Goal: Task Accomplishment & Management: Manage account settings

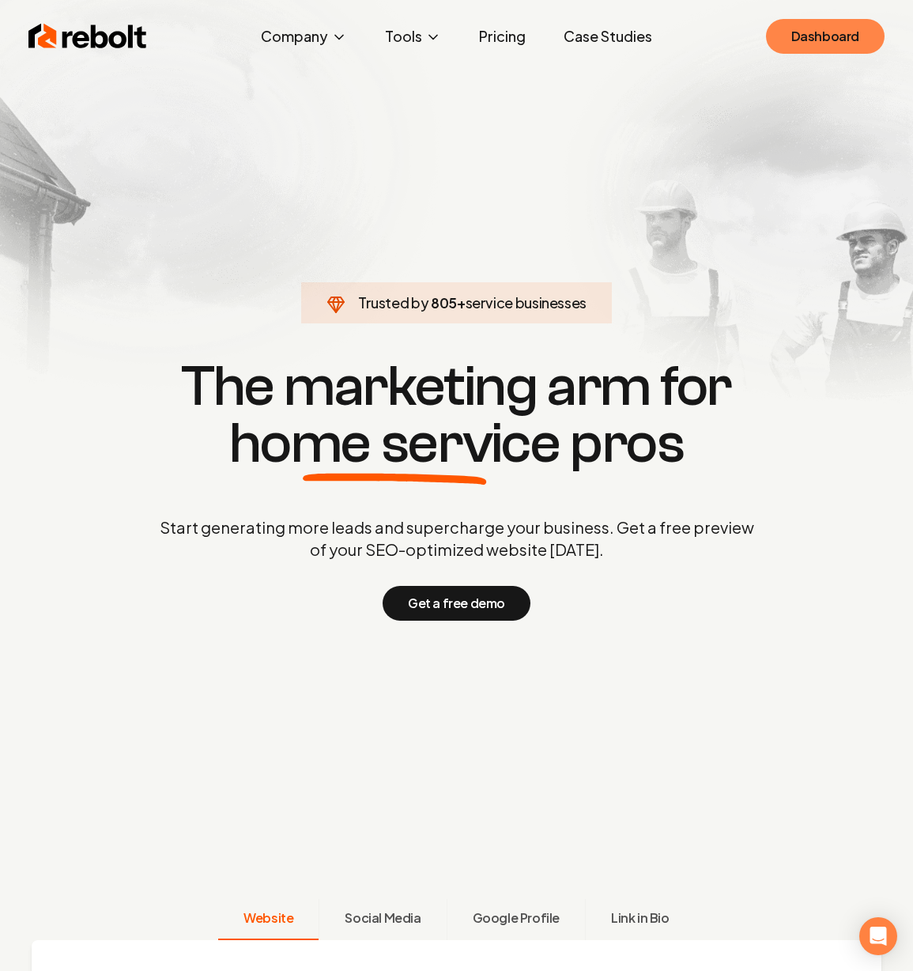
click at [792, 40] on link "Dashboard" at bounding box center [825, 36] width 119 height 35
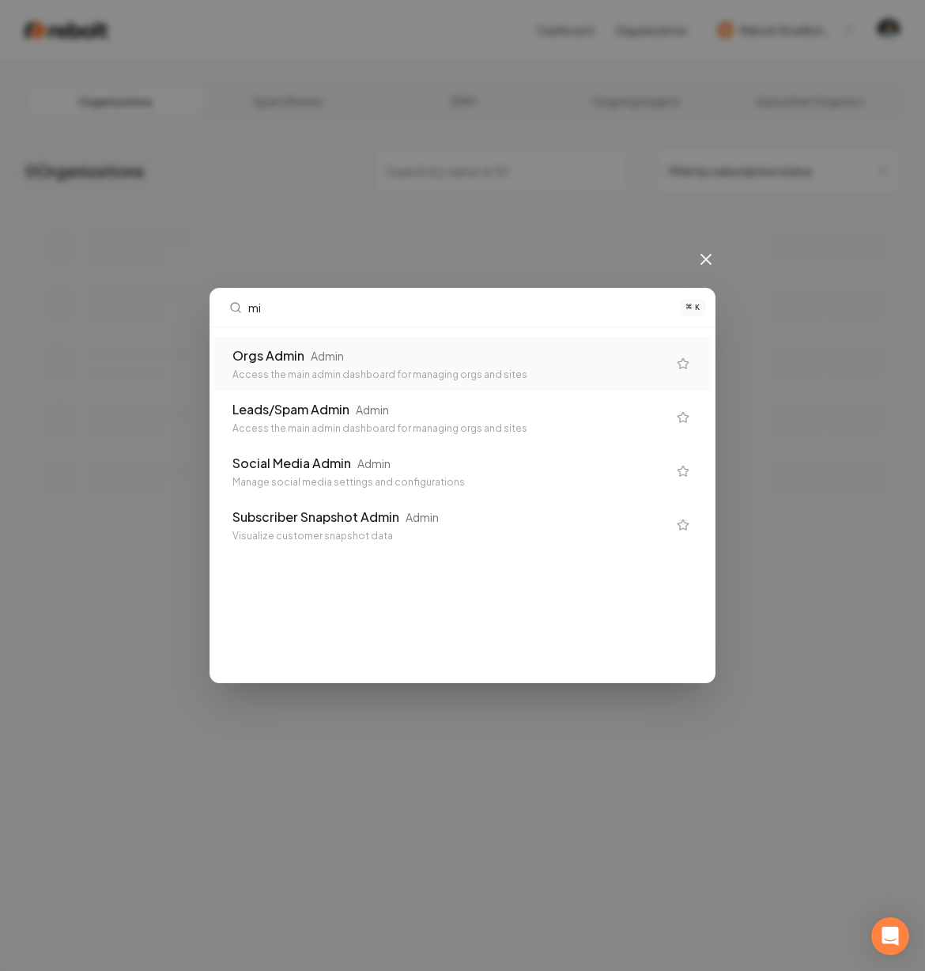
type input "m"
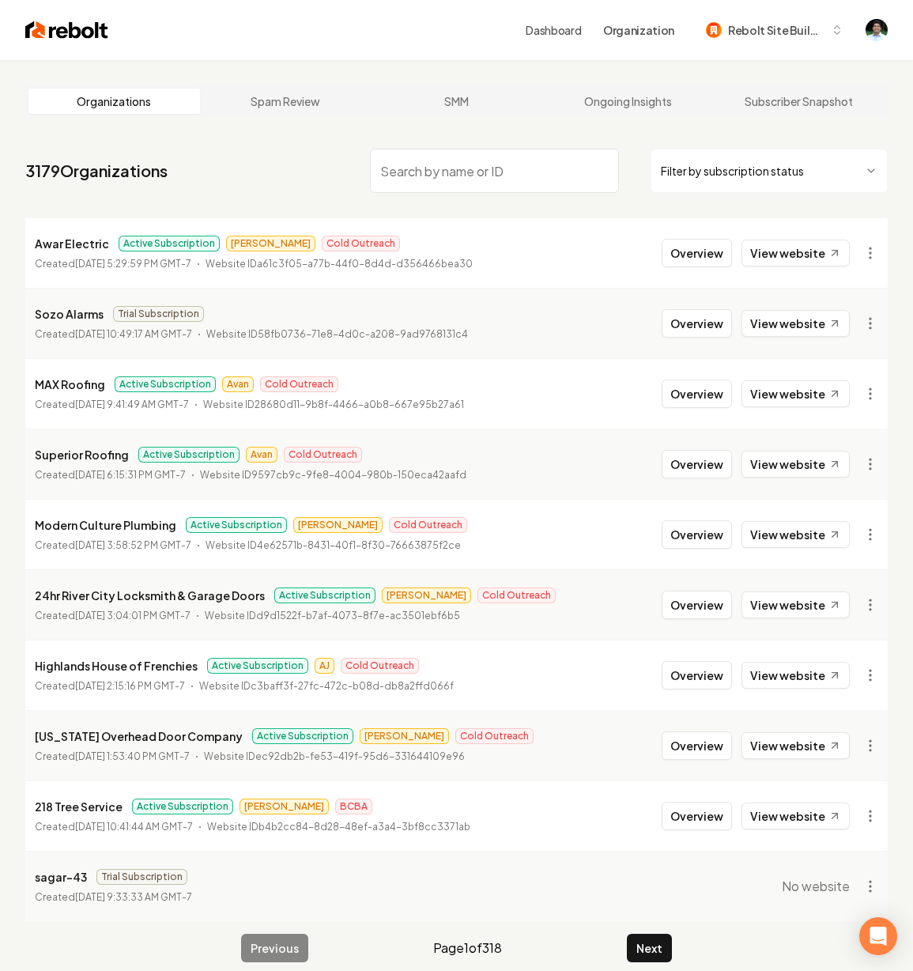
click at [440, 178] on input "search" at bounding box center [494, 171] width 248 height 44
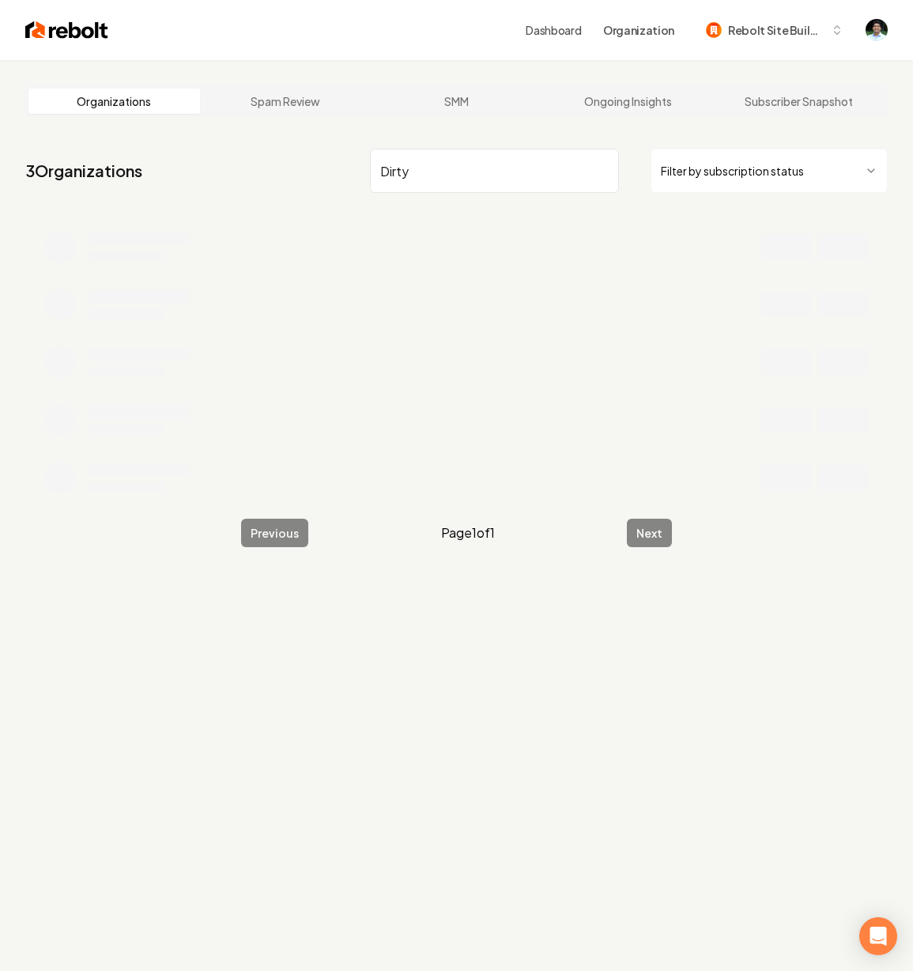
click at [423, 165] on input "Dirty" at bounding box center [494, 171] width 248 height 44
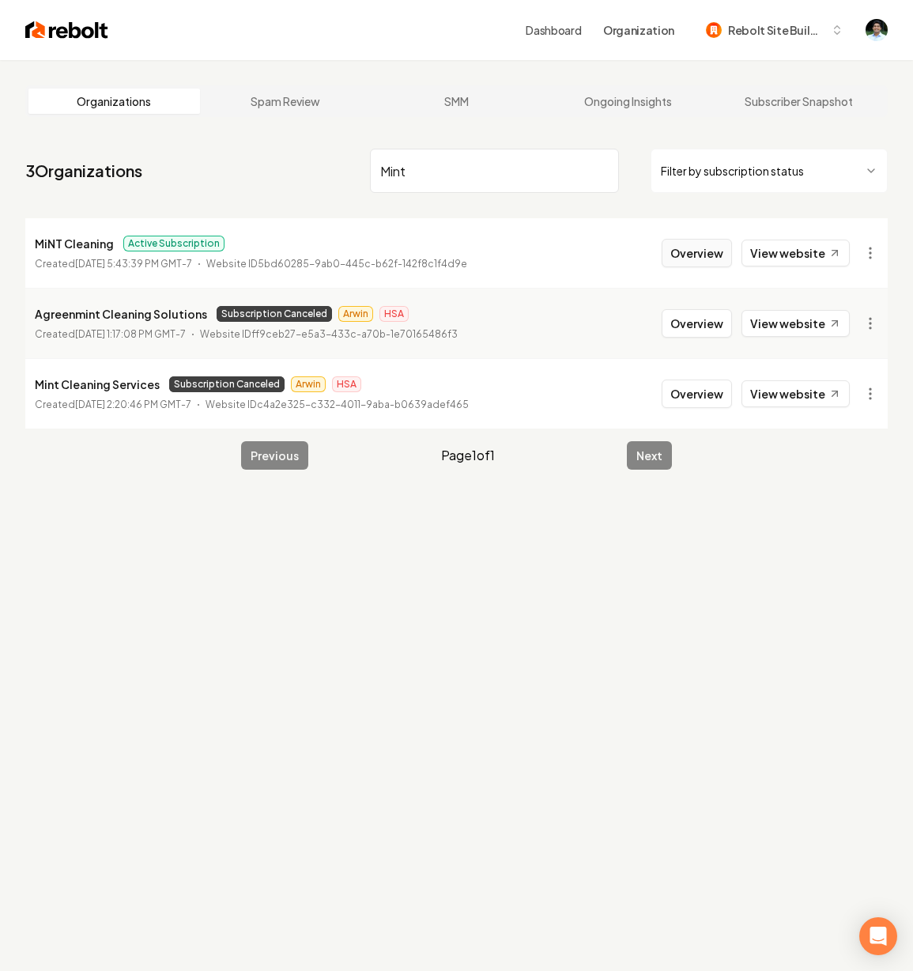
type input "Mint"
click at [717, 252] on button "Overview" at bounding box center [697, 253] width 70 height 28
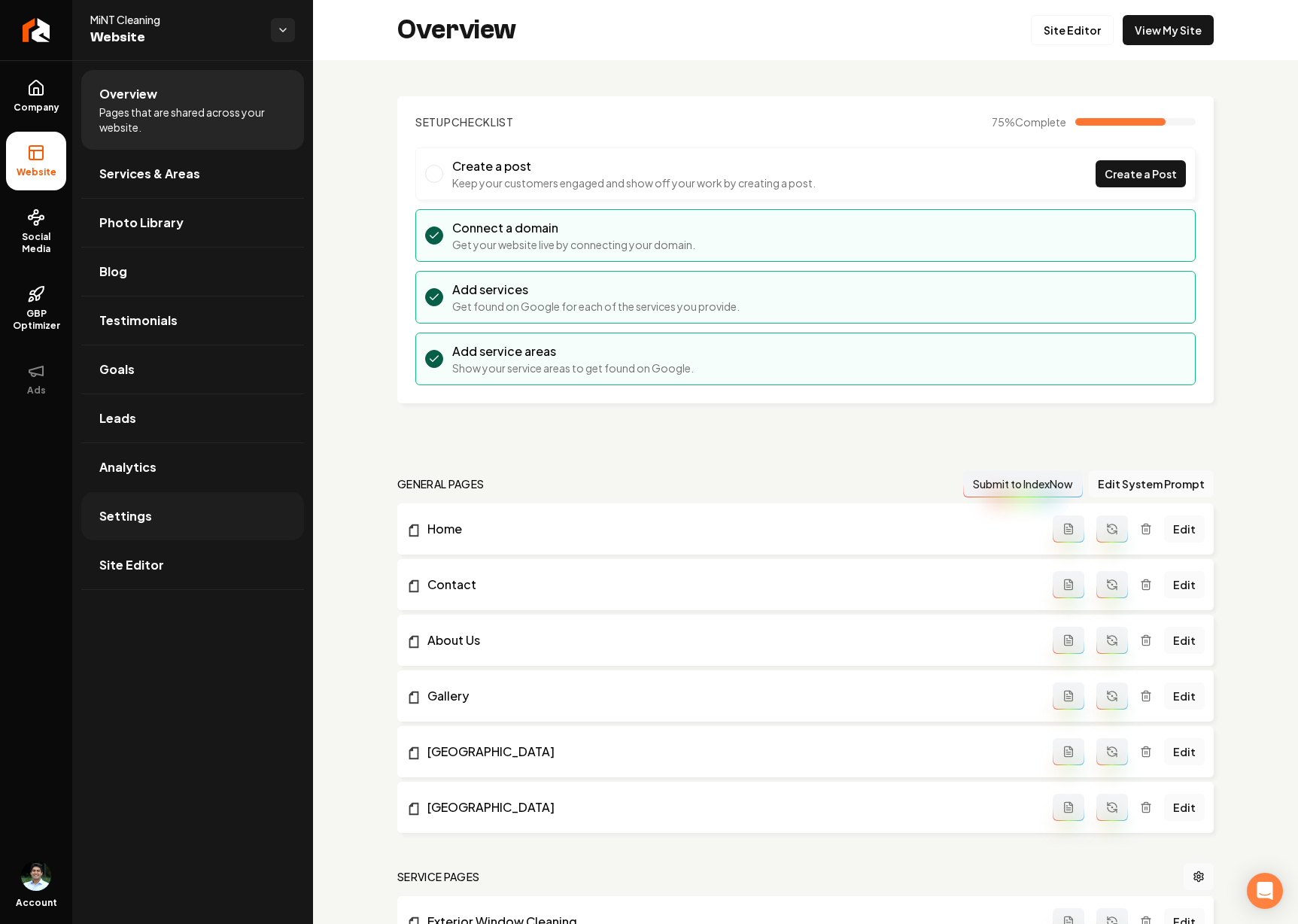
click at [159, 503] on link "Settings" at bounding box center [192, 516] width 223 height 49
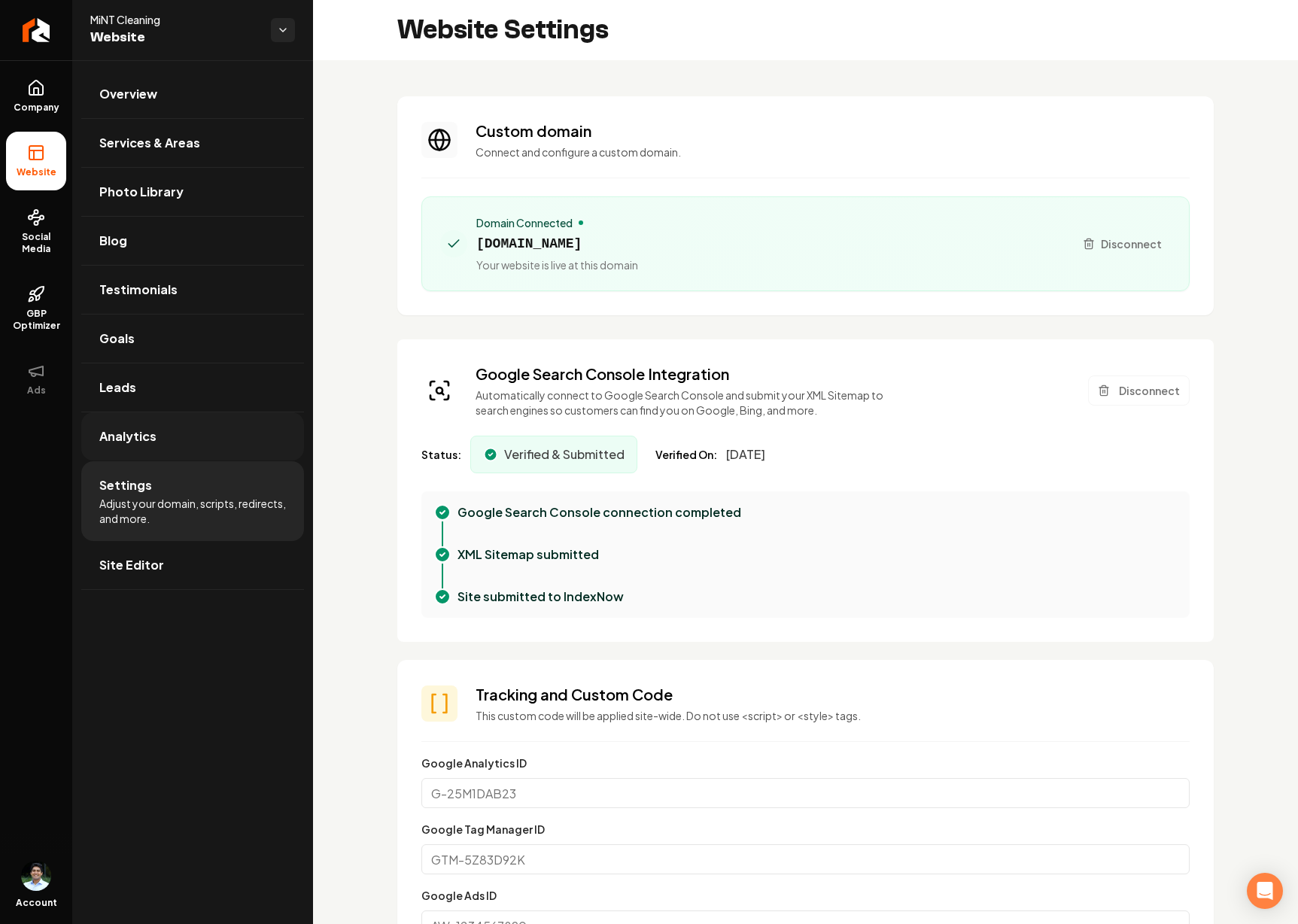
scroll to position [6, 0]
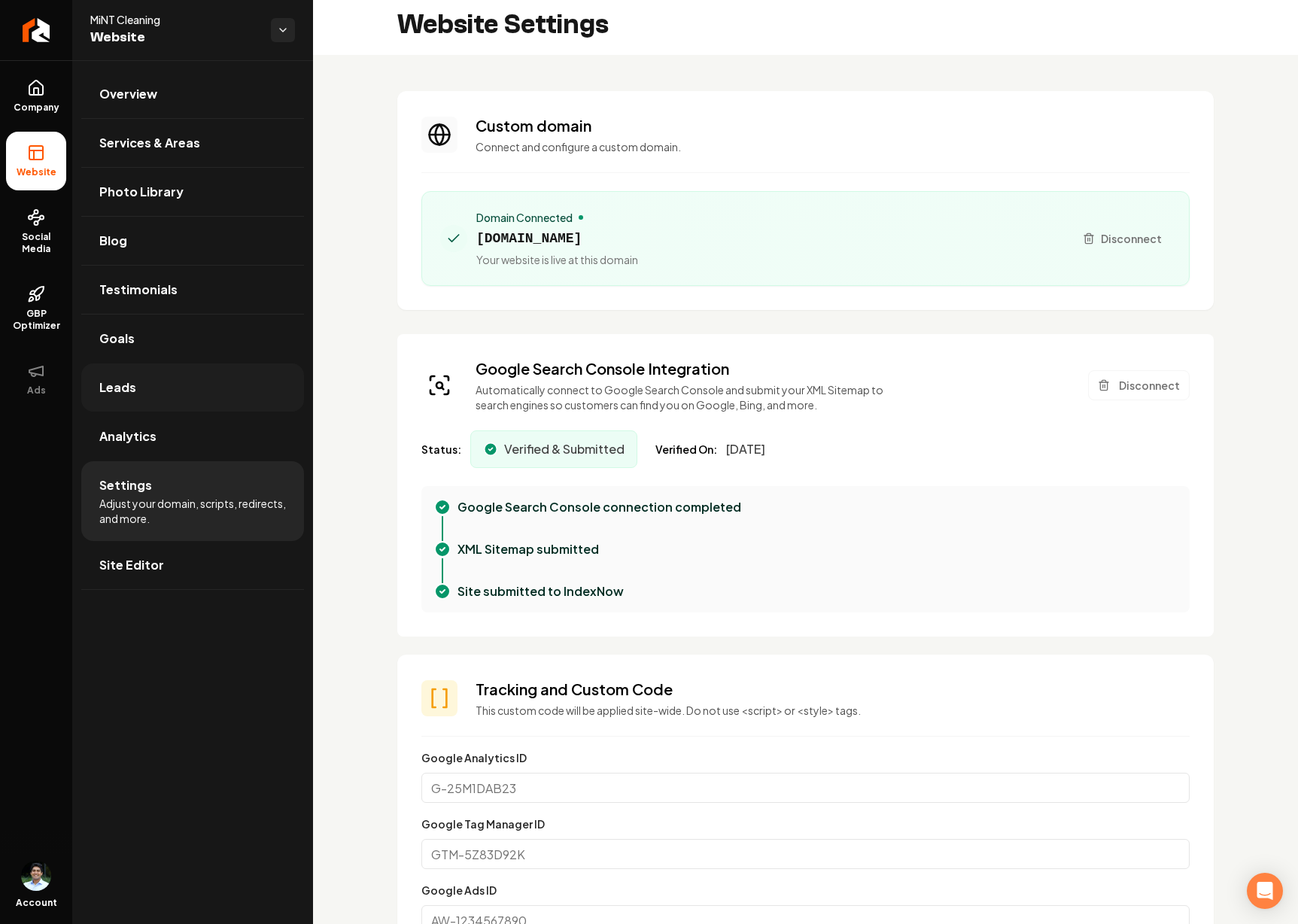
click at [170, 383] on link "Leads" at bounding box center [192, 387] width 223 height 49
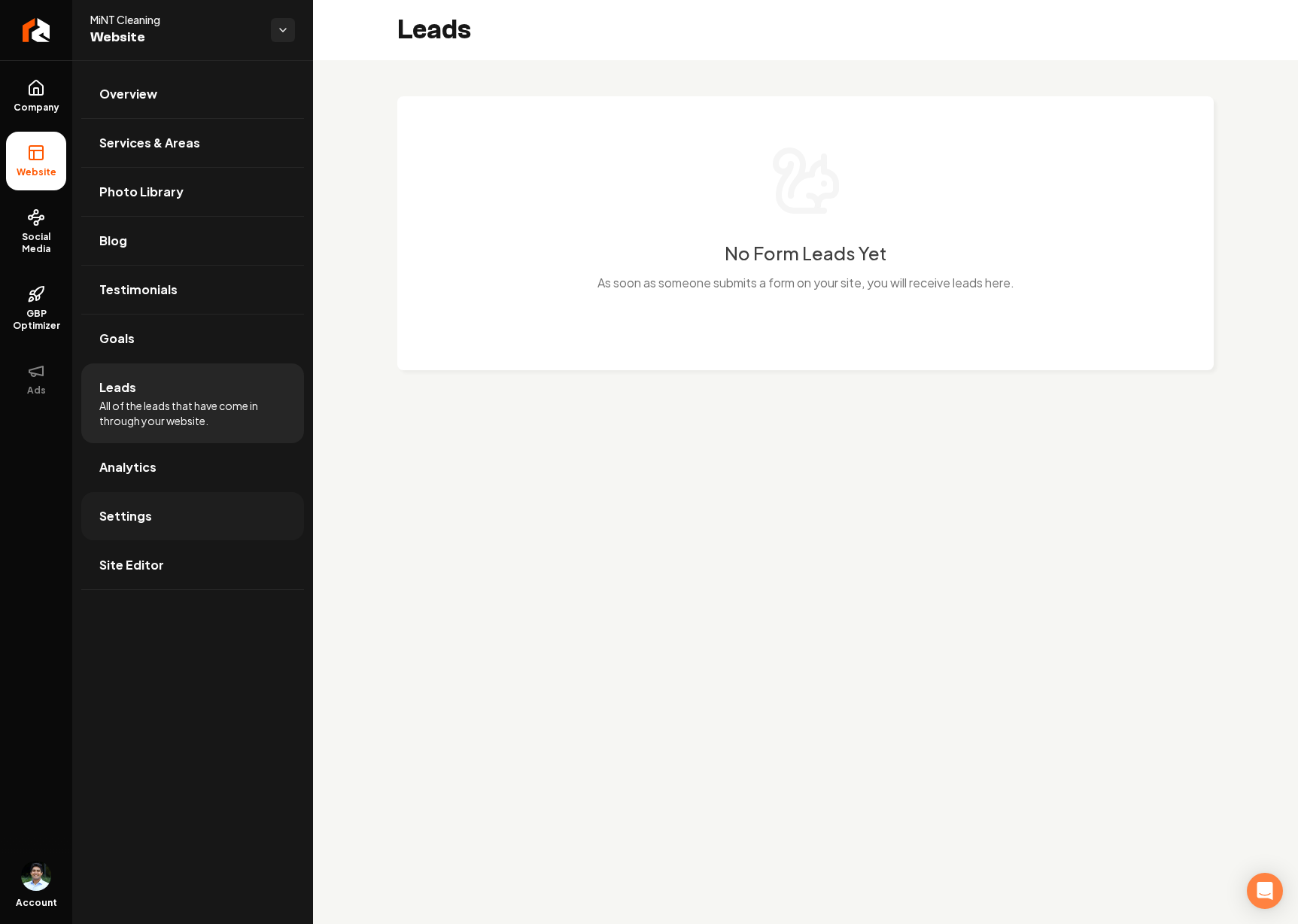
click at [162, 504] on link "Settings" at bounding box center [192, 516] width 223 height 49
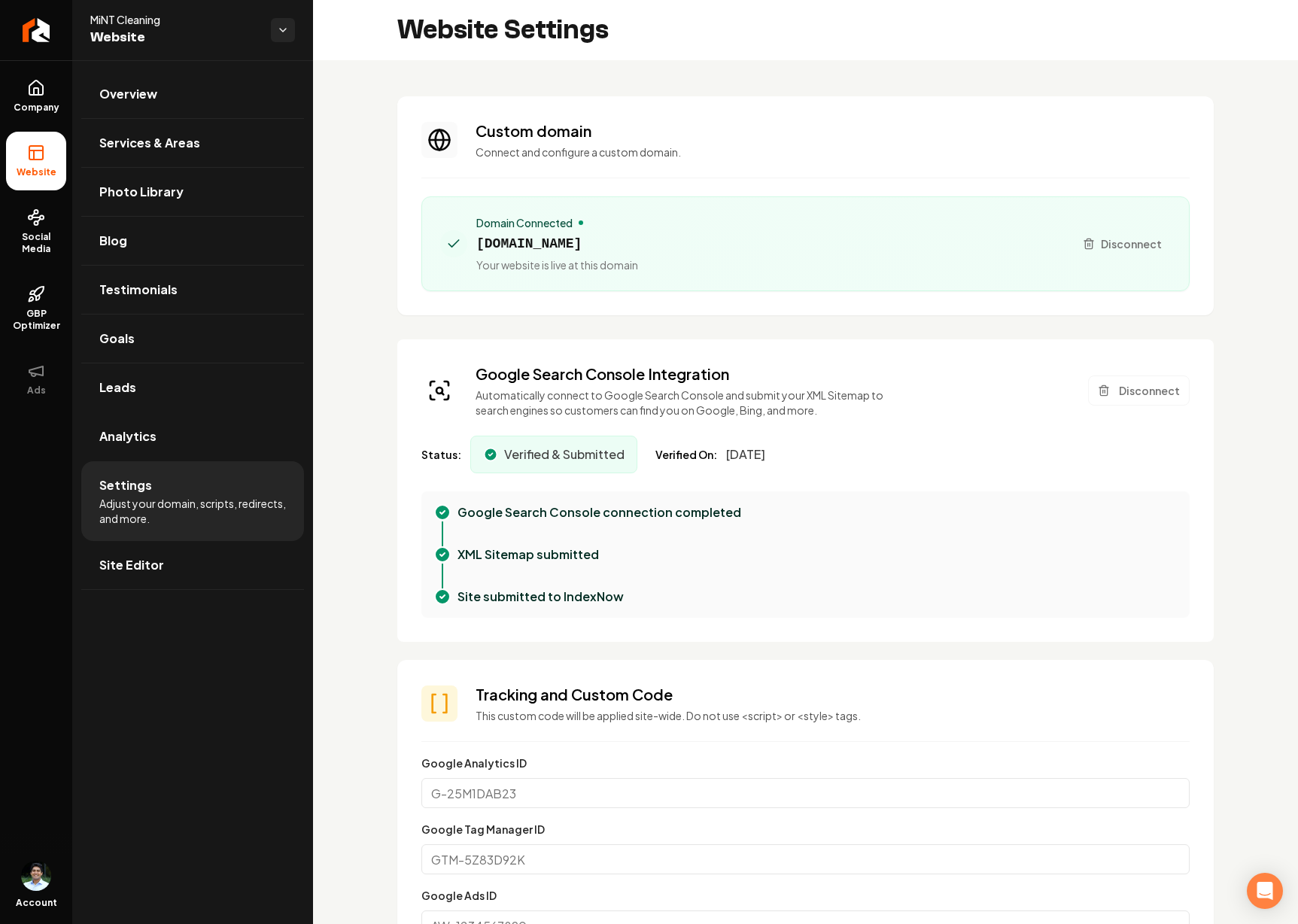
scroll to position [122, 0]
click at [541, 250] on span "[DOMAIN_NAME]" at bounding box center [558, 244] width 162 height 21
copy span "[DOMAIN_NAME]"
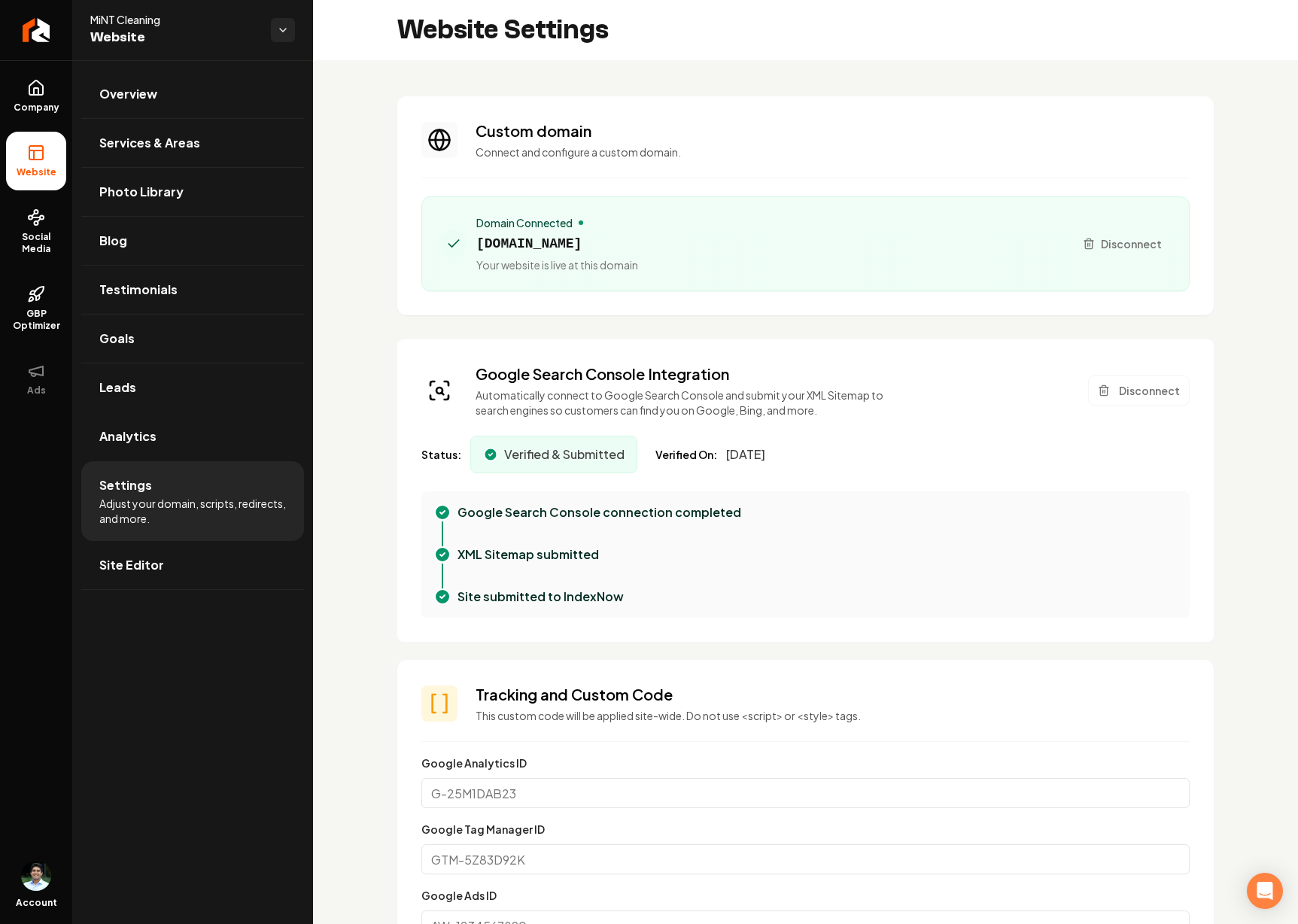
click at [631, 354] on div "Google Search Console Integration Automatically connect to Google Search Consol…" at bounding box center [806, 491] width 816 height 303
click at [535, 238] on span "[DOMAIN_NAME]" at bounding box center [558, 244] width 162 height 21
copy span "[DOMAIN_NAME]"
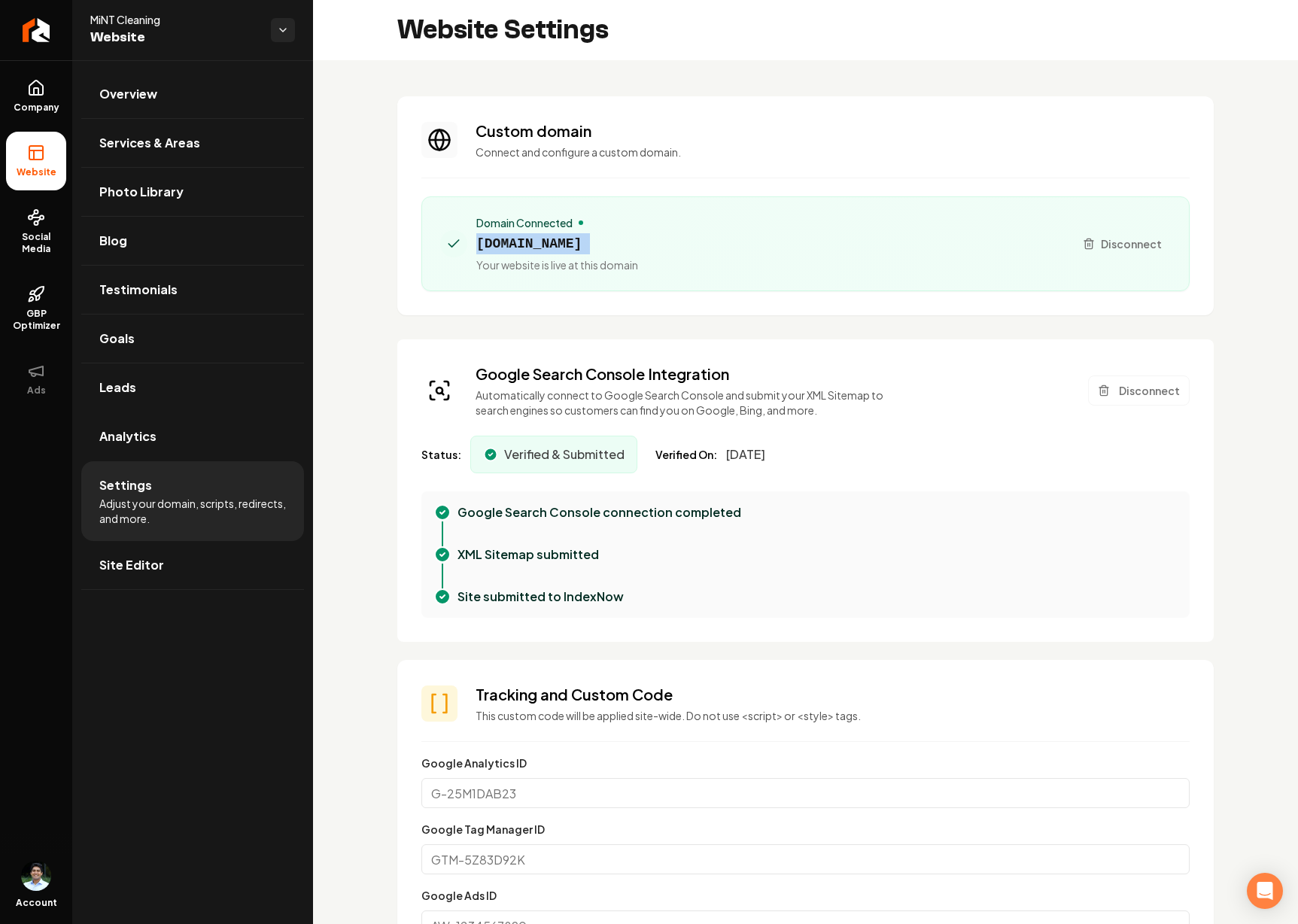
click at [659, 249] on div "Domain Connected [DOMAIN_NAME] Your website is live at this domain" at bounding box center [751, 244] width 621 height 57
click at [159, 439] on link "Analytics" at bounding box center [192, 436] width 223 height 49
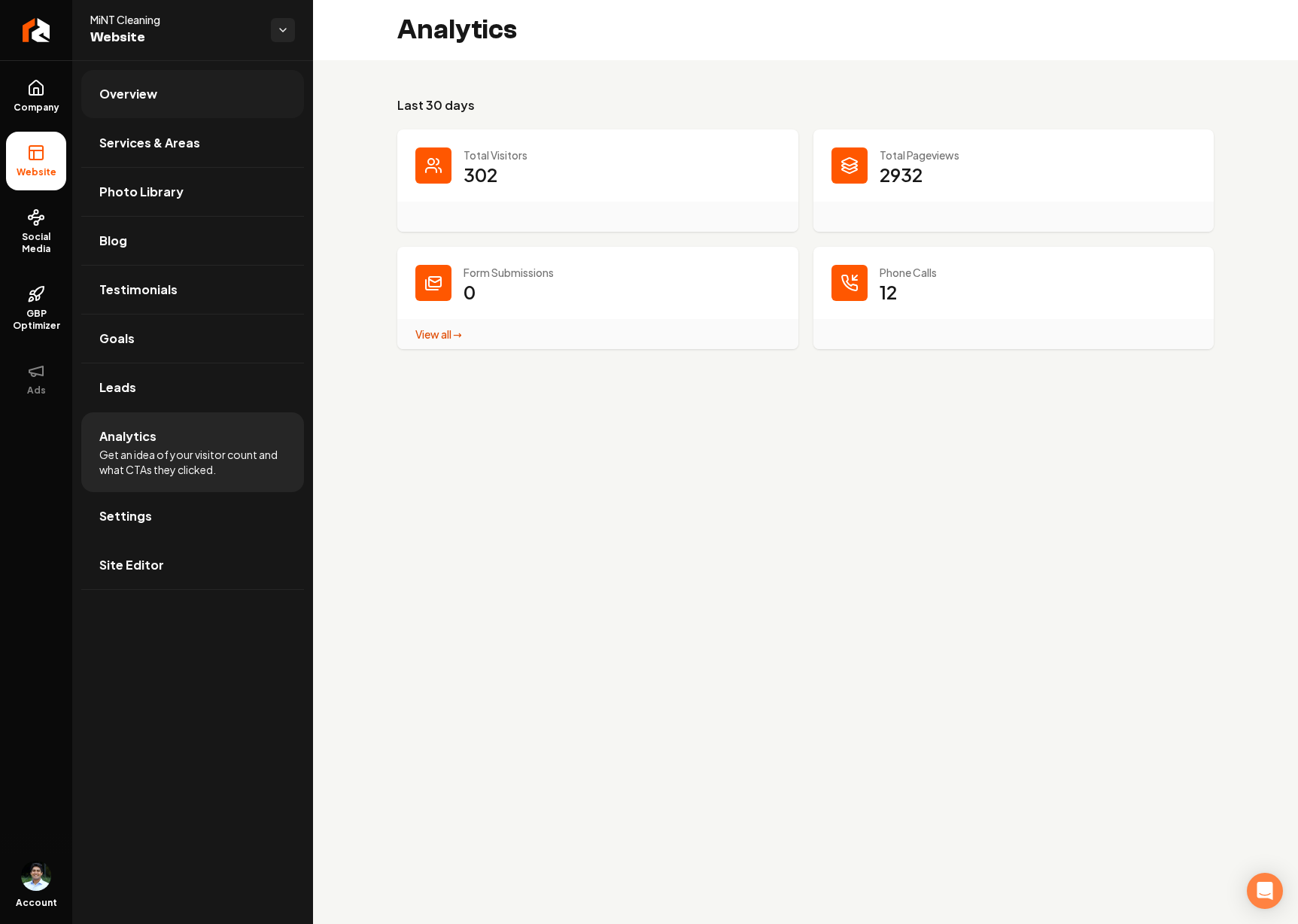
click at [153, 108] on link "Overview" at bounding box center [192, 94] width 223 height 49
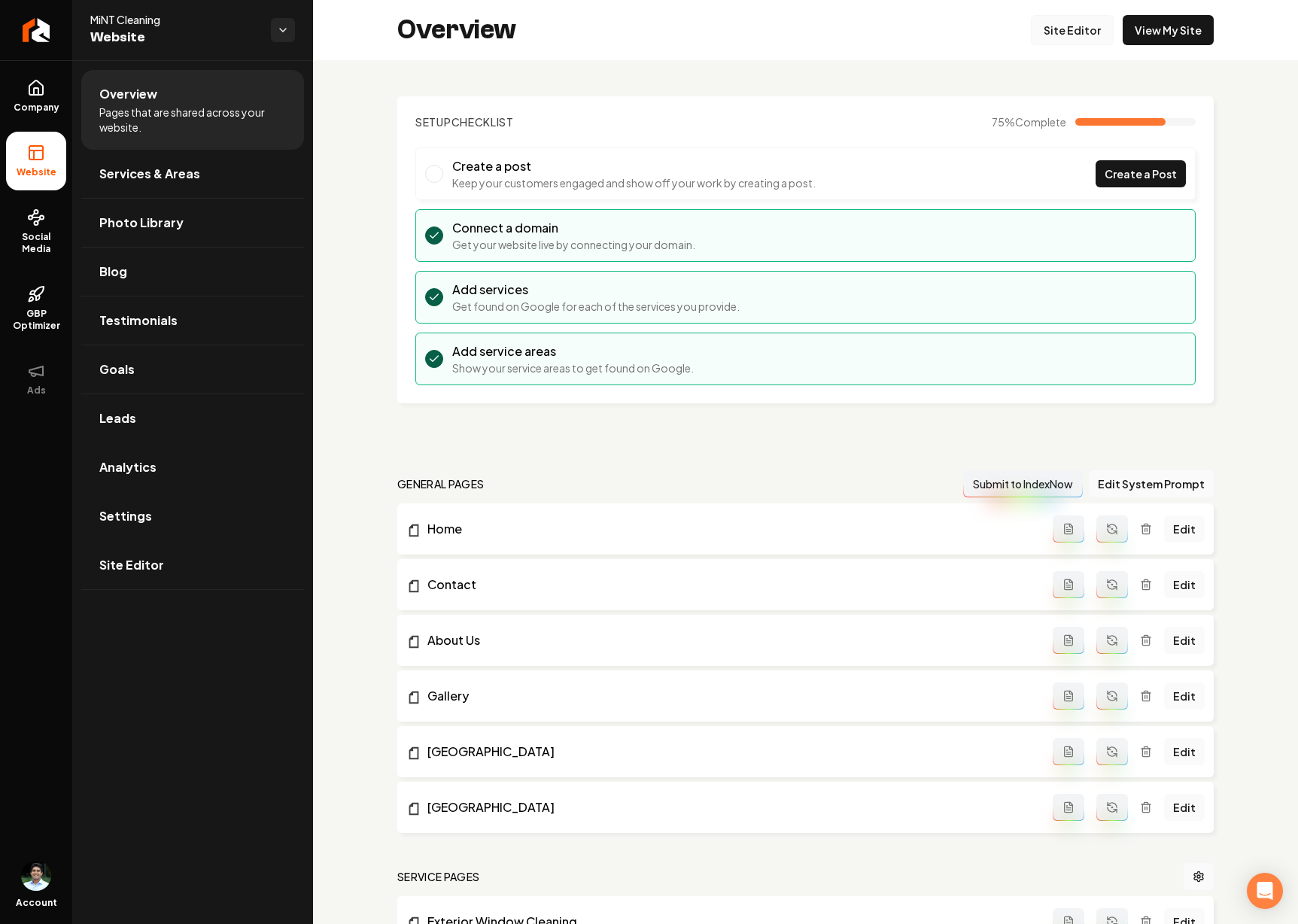
click at [869, 34] on link "Site Editor" at bounding box center [1072, 30] width 83 height 30
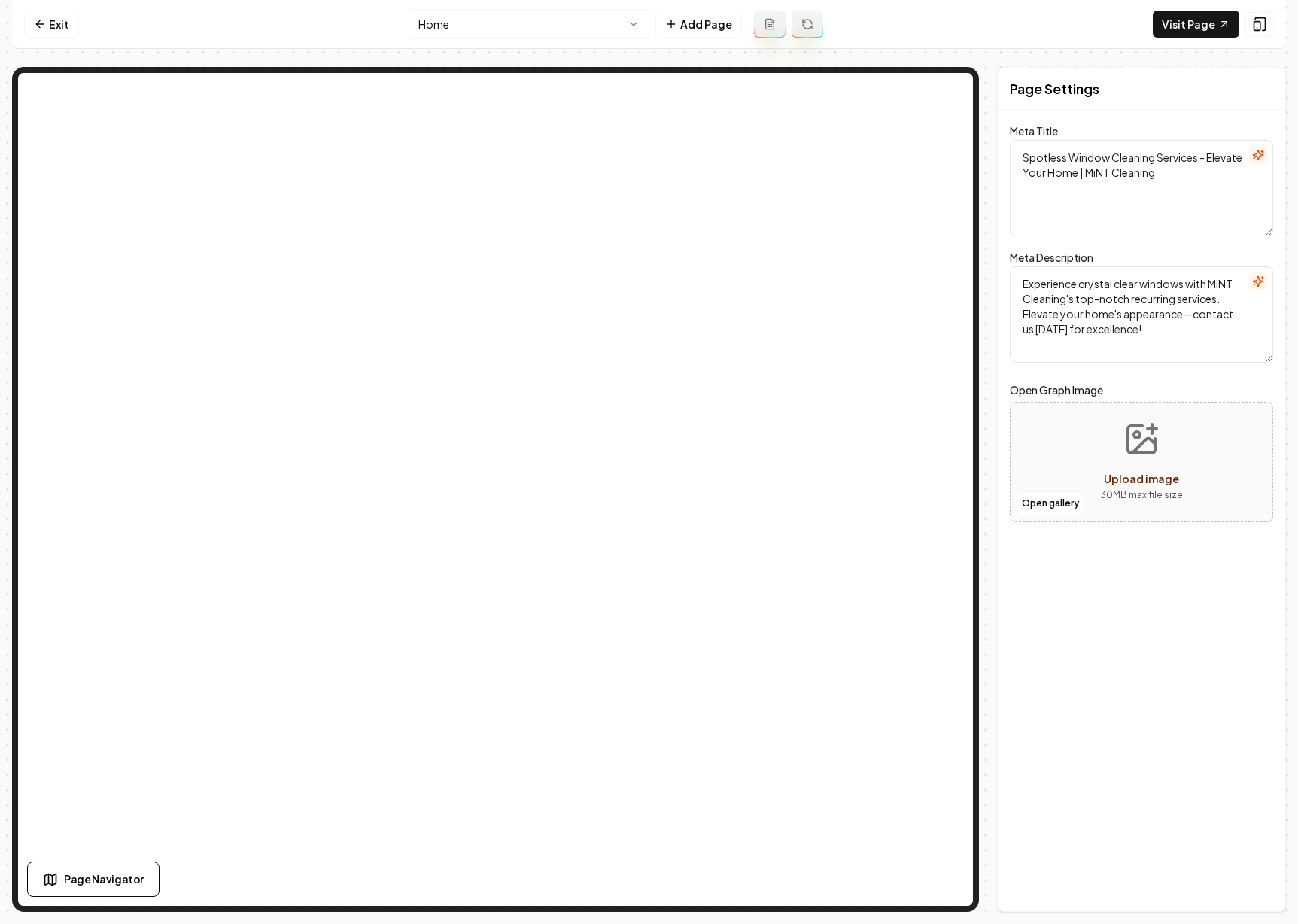
click at [869, 171] on textarea "Spotless Window Cleaning Services - Elevate Your Home | MiNT Cleaning" at bounding box center [1141, 187] width 264 height 96
click at [869, 333] on textarea "Experience crystal clear windows with MiNT Cleaning's top-notch recurring servi…" at bounding box center [1141, 314] width 264 height 96
click at [869, 324] on textarea "Experience crystal clear windows with MiNT Cleaning's top-notch recurring servi…" at bounding box center [1141, 314] width 264 height 96
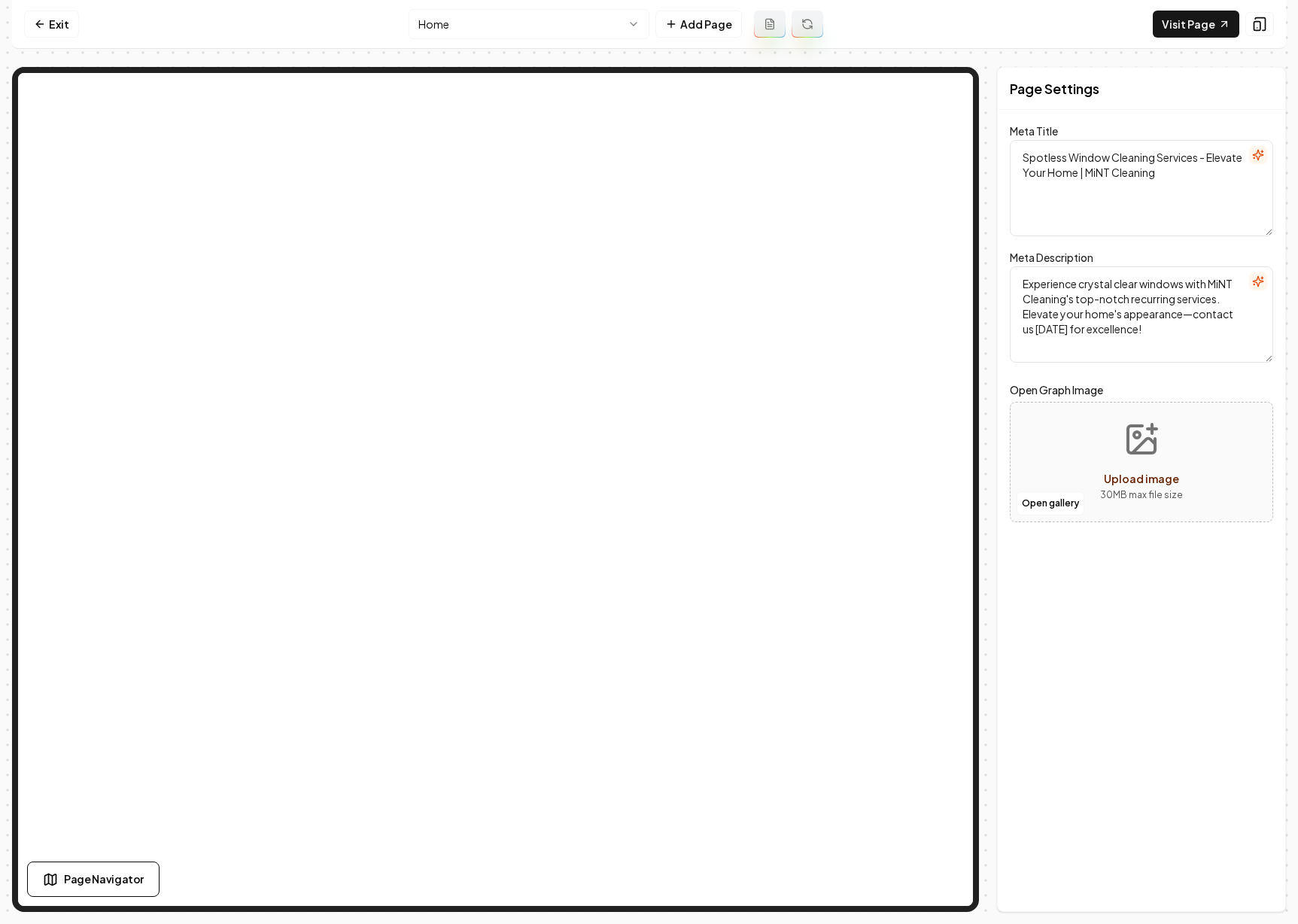
click at [869, 322] on textarea "Experience crystal clear windows with MiNT Cleaning's top-notch recurring servi…" at bounding box center [1141, 314] width 264 height 96
click at [869, 369] on form "Meta Title Spotless Window Cleaning Services - Elevate Your Home | MiNT Cleanin…" at bounding box center [1141, 332] width 264 height 409
click at [869, 165] on textarea "Spotless Window Cleaning Services - Elevate Your Home | MiNT Cleaning" at bounding box center [1141, 187] width 264 height 96
click at [869, 363] on form "Meta Title Spotless Window Cleaning Services - Elevate Your Home | MiNT Cleanin…" at bounding box center [1141, 332] width 264 height 409
click at [869, 174] on textarea "Spotless Window Cleaning Services - Elevate Your Home | MiNT Cleaning" at bounding box center [1141, 187] width 264 height 96
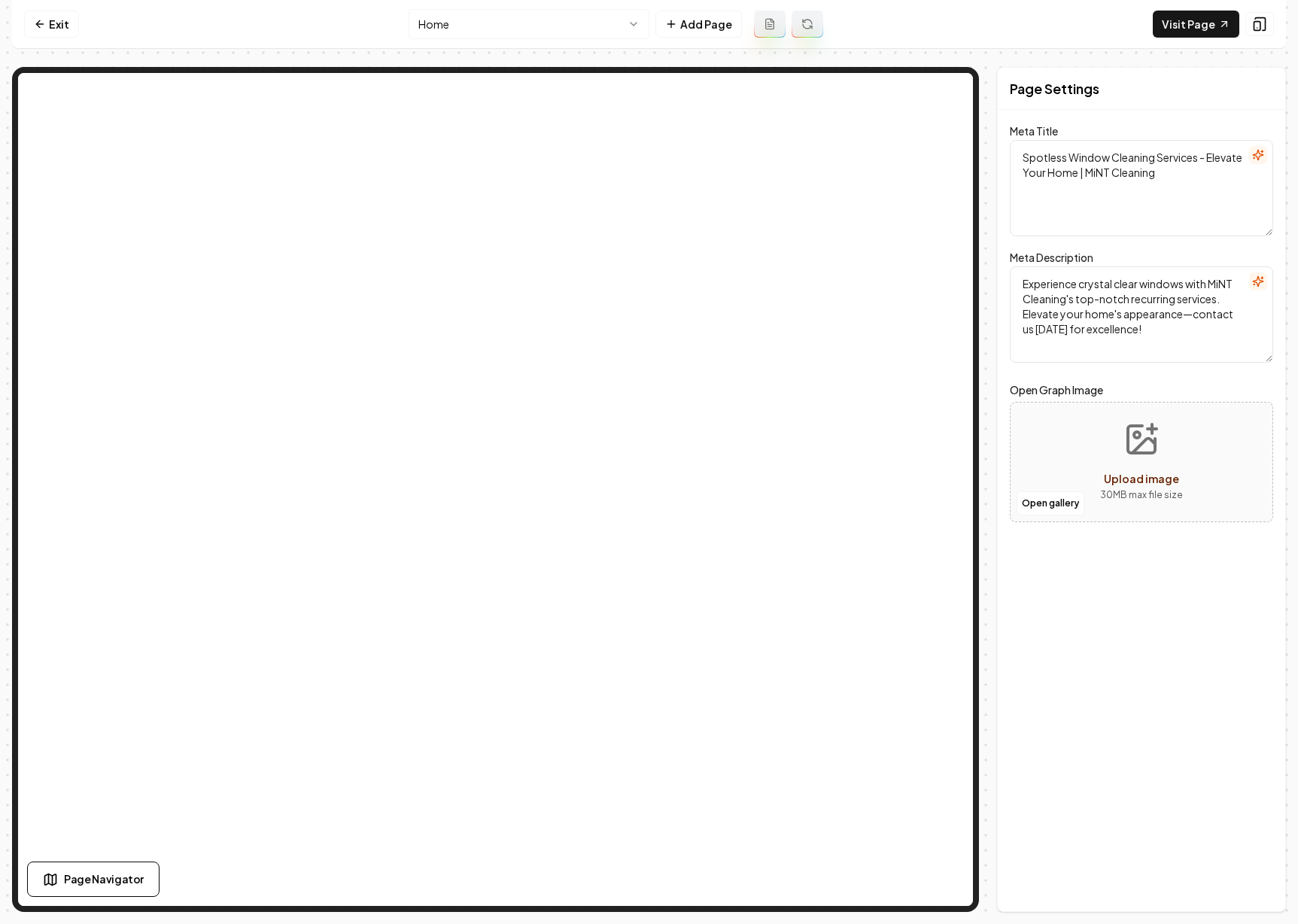
click at [869, 155] on textarea "Spotless Window Cleaning Services - Elevate Your Home | MiNT Cleaning" at bounding box center [1141, 187] width 264 height 96
type textarea "Spotless Window Cleaning Services in [US_STATE] and [GEOGRAPHIC_DATA] - Elevate…"
click at [869, 297] on textarea "Experience crystal clear windows with MiNT Cleaning's top-notch recurring servi…" at bounding box center [1141, 314] width 264 height 96
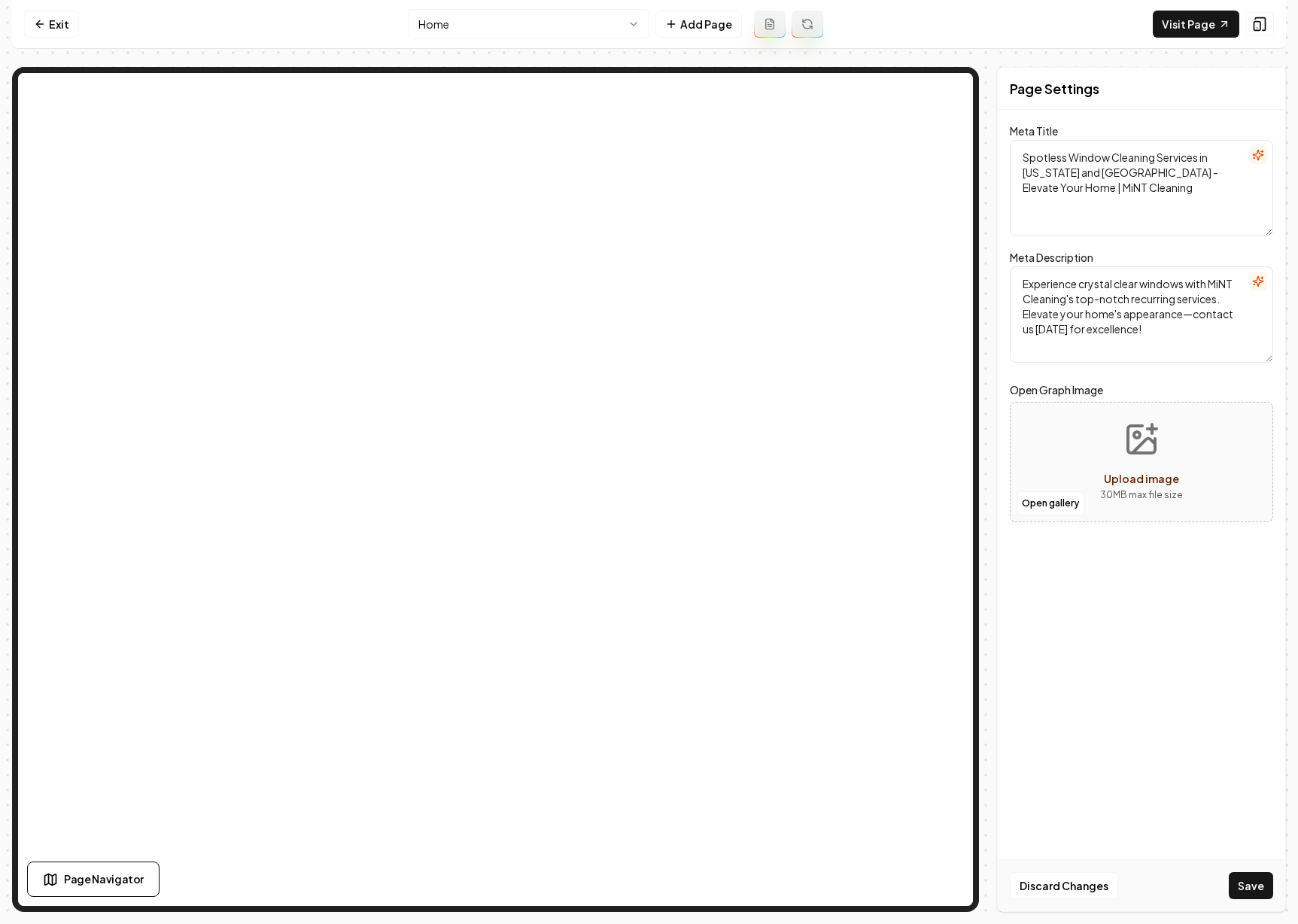
click at [869, 308] on textarea "Experience crystal clear windows with MiNT Cleaning's top-notch recurring servi…" at bounding box center [1141, 314] width 264 height 96
click at [869, 311] on textarea "Experience crystal clear windows with MiNT Cleaning's top-notch recurring servi…" at bounding box center [1141, 314] width 264 height 96
click at [869, 314] on textarea "Experience crystal clear windows with MiNT Cleaning's top-notch recurring servi…" at bounding box center [1141, 314] width 264 height 96
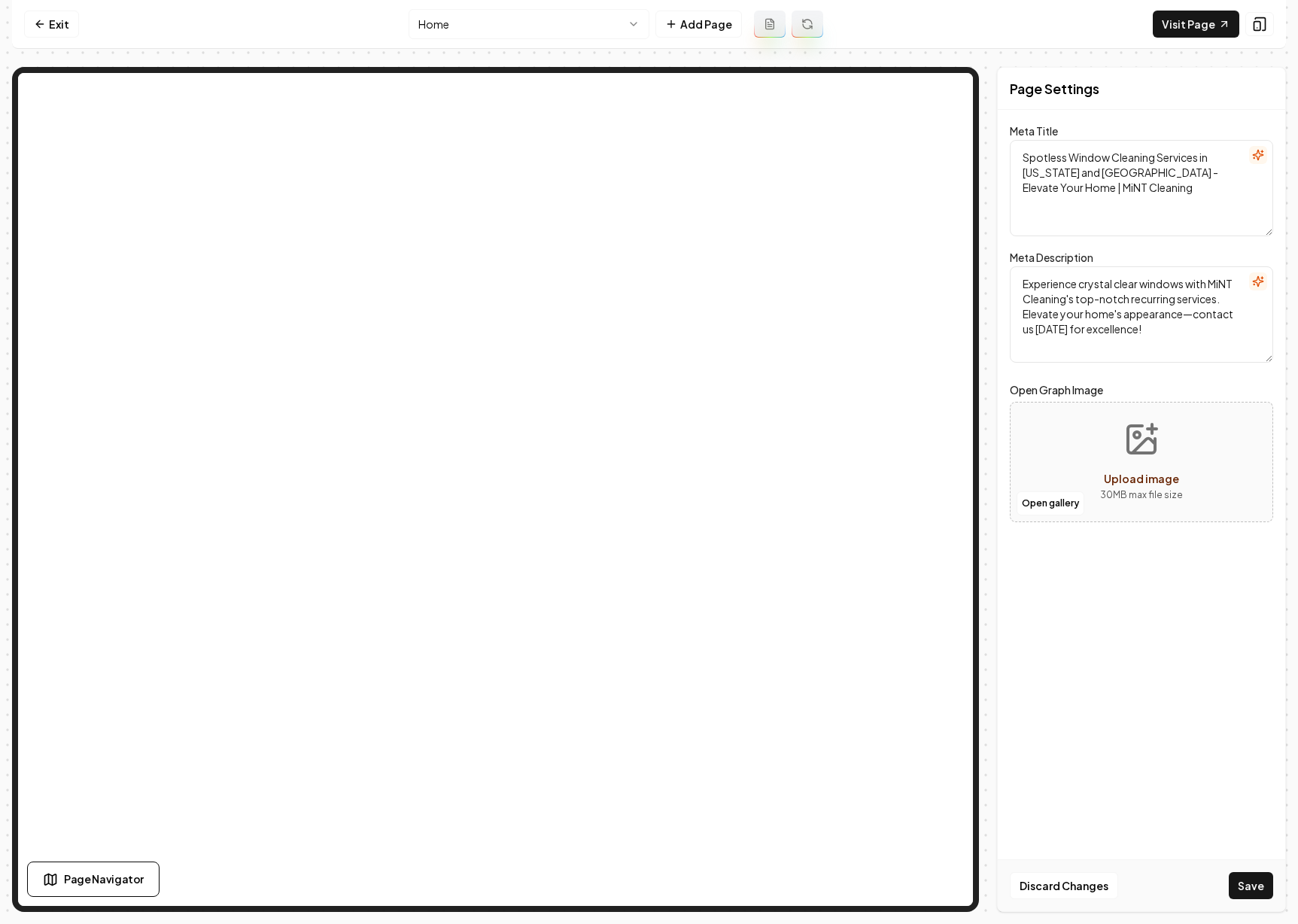
click at [869, 324] on textarea "Experience crystal clear windows with MiNT Cleaning's top-notch recurring servi…" at bounding box center [1141, 314] width 264 height 96
type textarea "Experience crystal clear windows with MiNT Cleaning's top-notch recurring servi…"
click at [869, 887] on button "Save" at bounding box center [1250, 886] width 45 height 27
click at [869, 585] on div "Page Settings Meta Title Spotless Window Cleaning Services in [US_STATE] and [G…" at bounding box center [1142, 489] width 289 height 845
